Goal: Find specific page/section

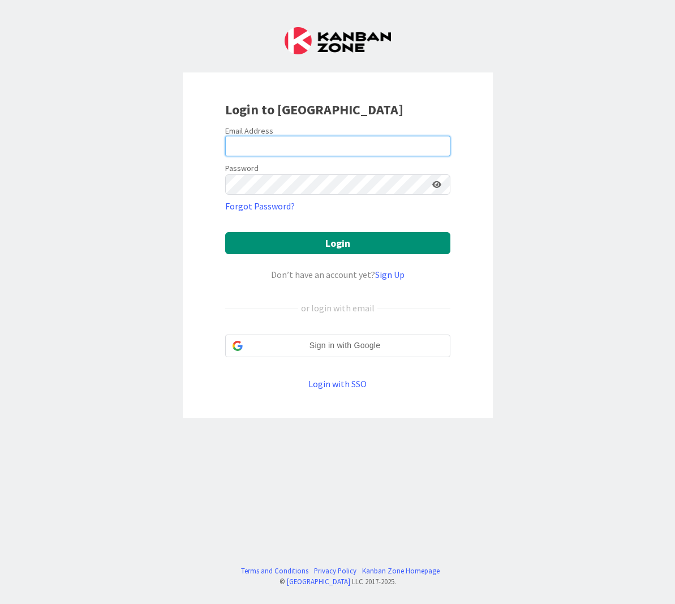
type input "[PERSON_NAME][EMAIL_ADDRESS][PERSON_NAME][DOMAIN_NAME][PERSON_NAME]"
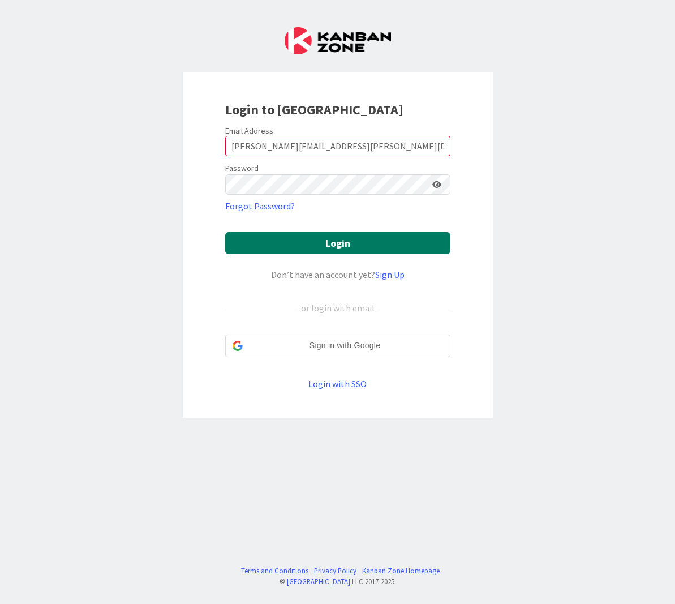
drag, startPoint x: 291, startPoint y: 246, endPoint x: 298, endPoint y: 248, distance: 7.0
click at [292, 246] on button "Login" at bounding box center [337, 243] width 225 height 22
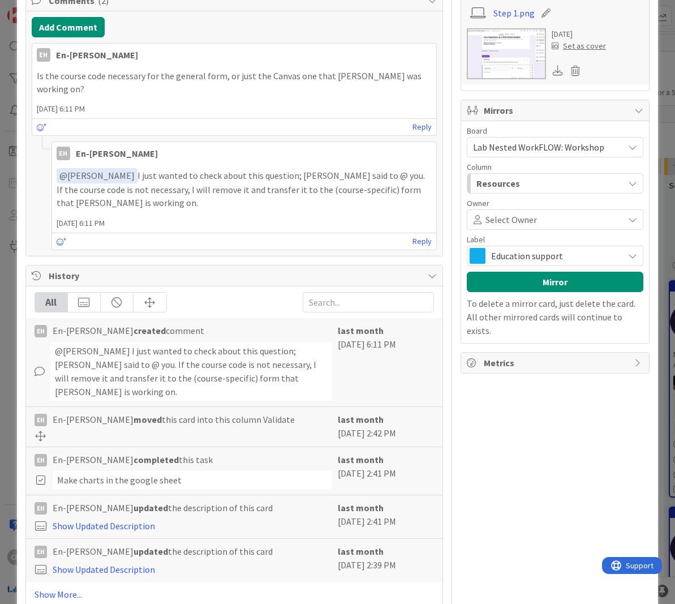
scroll to position [353, 0]
click at [59, 588] on link "Show More..." at bounding box center [235, 595] width 400 height 14
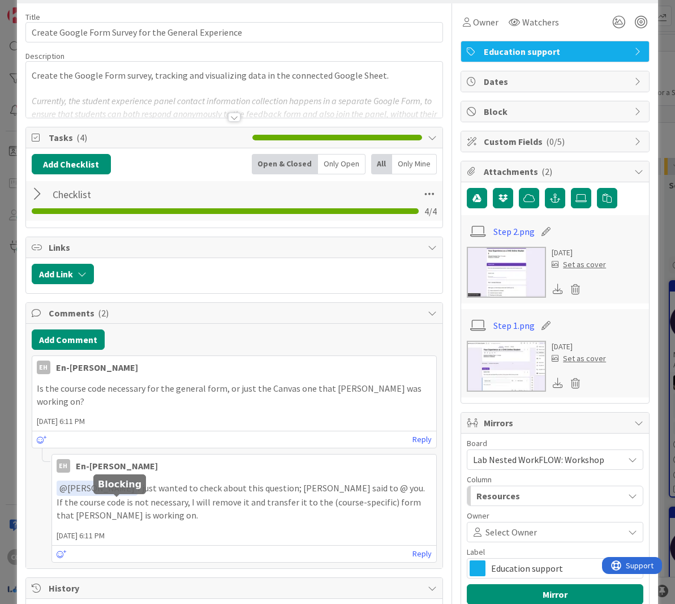
scroll to position [0, 0]
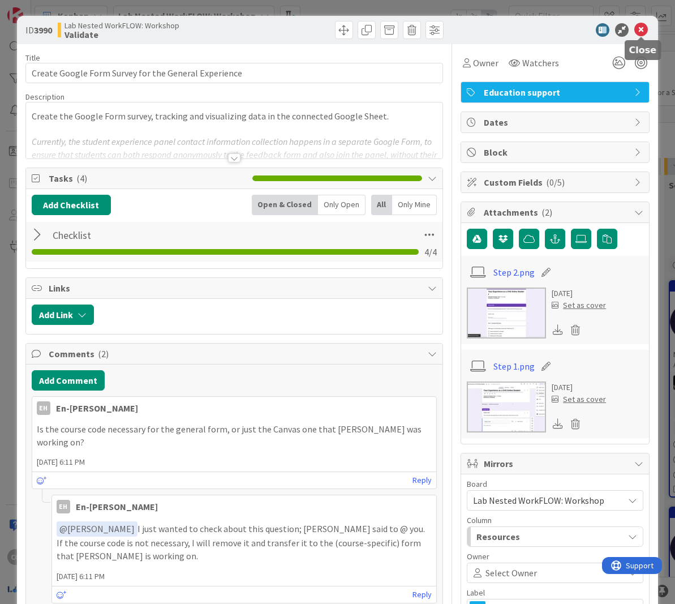
click at [645, 28] on icon at bounding box center [641, 30] width 14 height 14
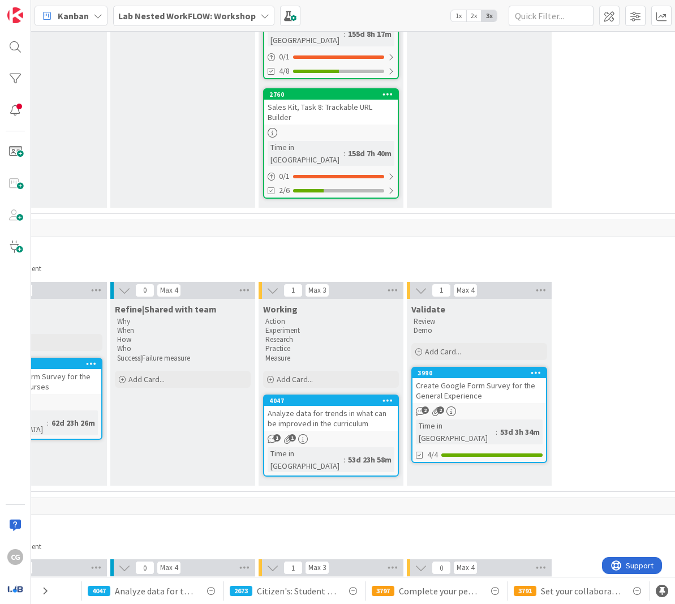
scroll to position [288, 1167]
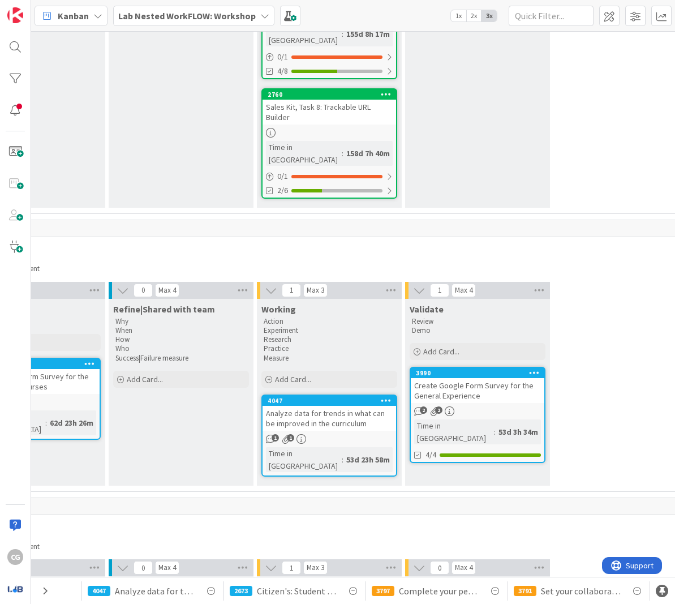
click at [478, 378] on div "Create Google Form Survey for the General Experience" at bounding box center [478, 390] width 134 height 25
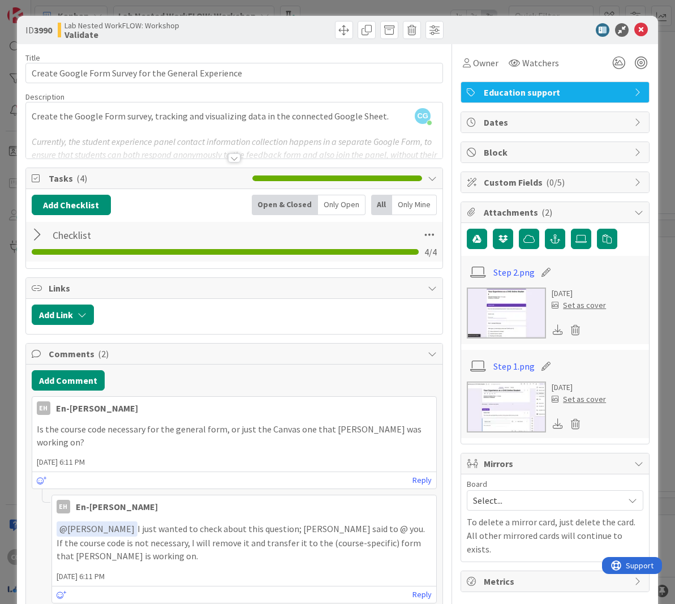
click at [235, 161] on div at bounding box center [234, 157] width 12 height 9
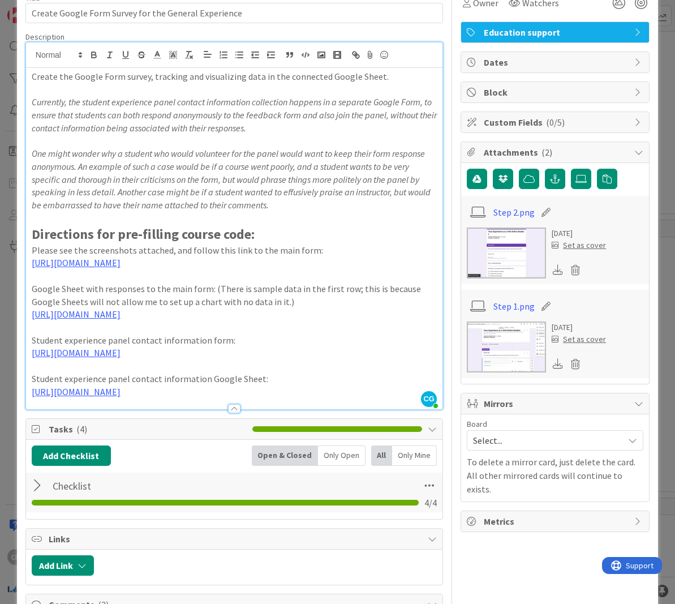
scroll to position [67, 0]
